Goal: Task Accomplishment & Management: Manage account settings

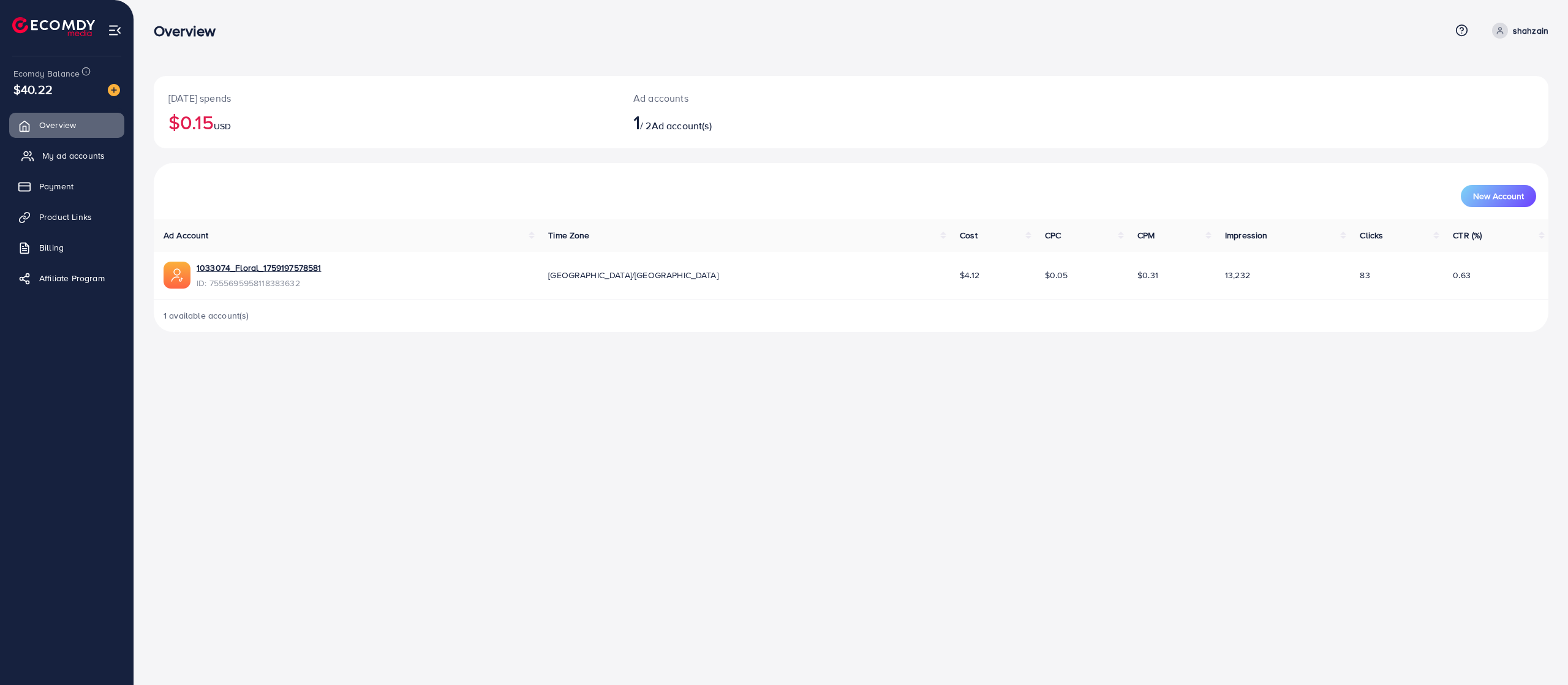
click at [70, 156] on span "My ad accounts" at bounding box center [73, 155] width 62 height 12
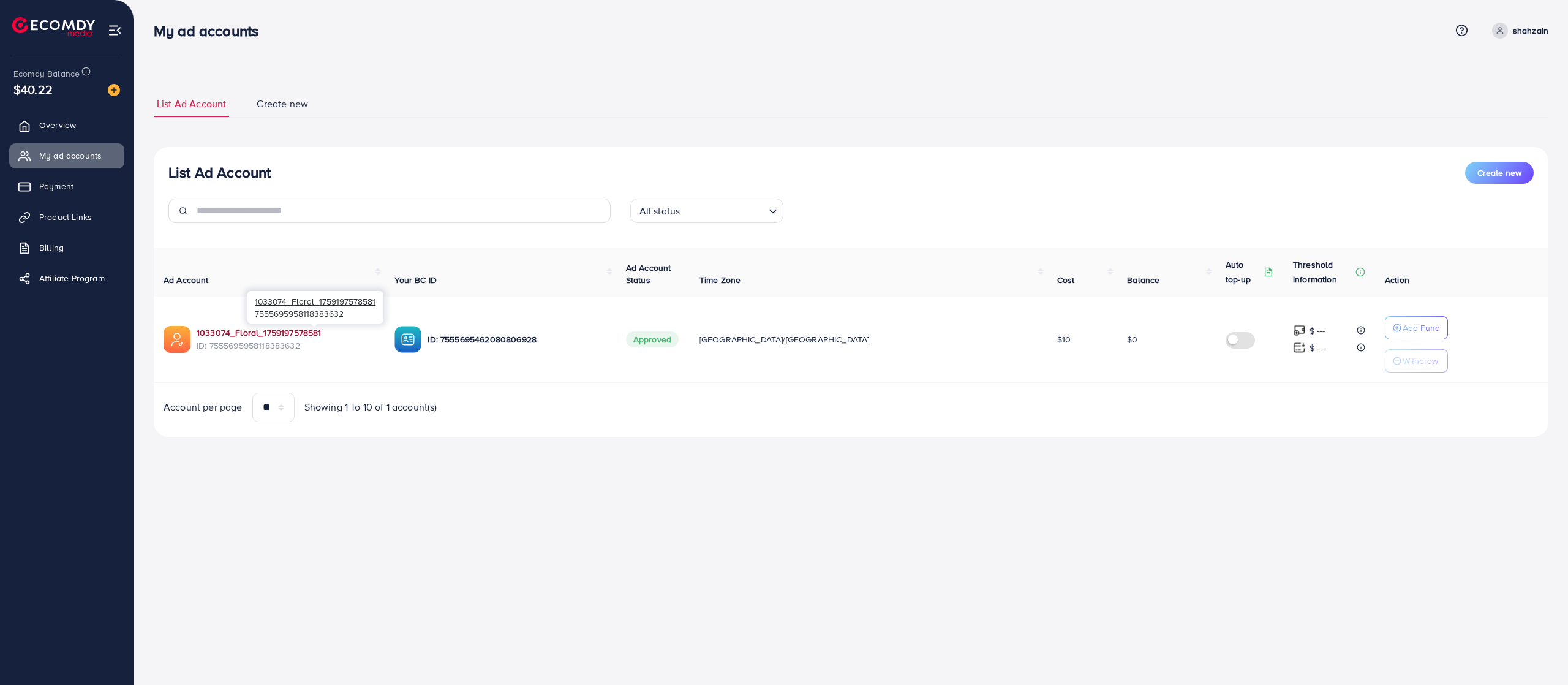
click at [287, 330] on link "1033074_Floral_1759197578581" at bounding box center [258, 332] width 124 height 12
click at [1507, 26] on link "shahzain" at bounding box center [1518, 31] width 61 height 16
click at [1469, 97] on span "Log out" at bounding box center [1475, 100] width 33 height 15
